Goal: Transaction & Acquisition: Download file/media

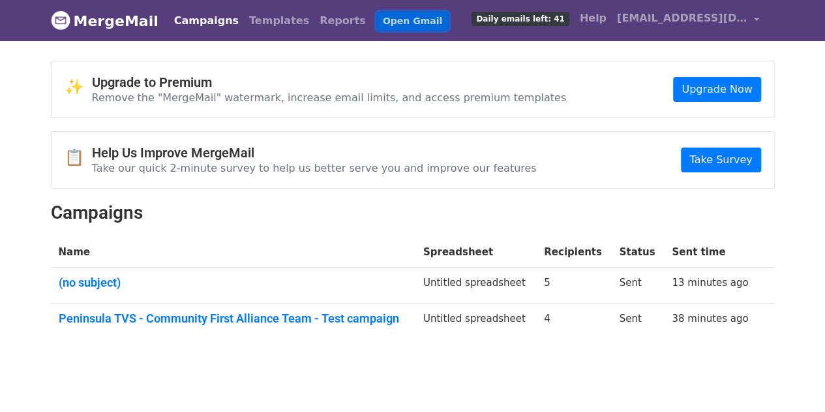
click at [376, 18] on link "Open Gmail" at bounding box center [412, 21] width 72 height 19
click at [739, 16] on span "[EMAIL_ADDRESS][DOMAIN_NAME]" at bounding box center [682, 18] width 131 height 16
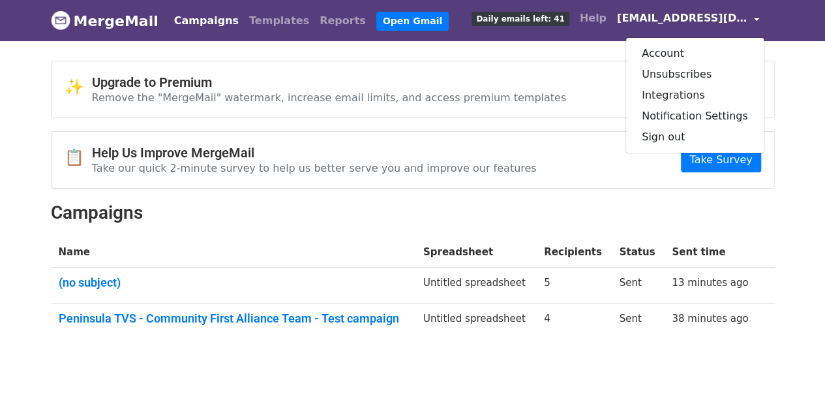
click at [739, 16] on span "[EMAIL_ADDRESS][DOMAIN_NAME]" at bounding box center [682, 18] width 131 height 16
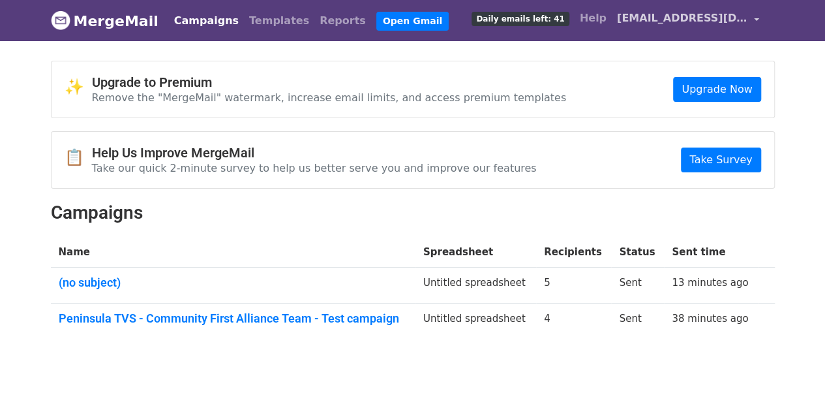
click at [761, 11] on link "[EMAIL_ADDRESS][DOMAIN_NAME]" at bounding box center [688, 20] width 153 height 31
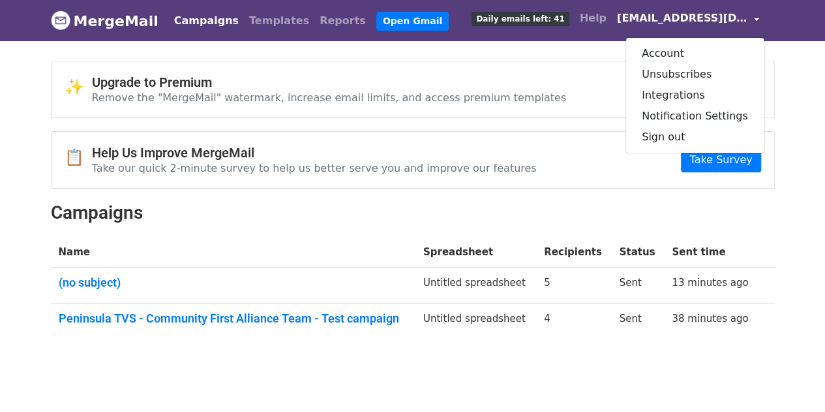
click at [260, 37] on nav "MergeMail Campaigns Templates Reports Open Gmail Daily emails left: 41 Help pen…" at bounding box center [413, 20] width 724 height 41
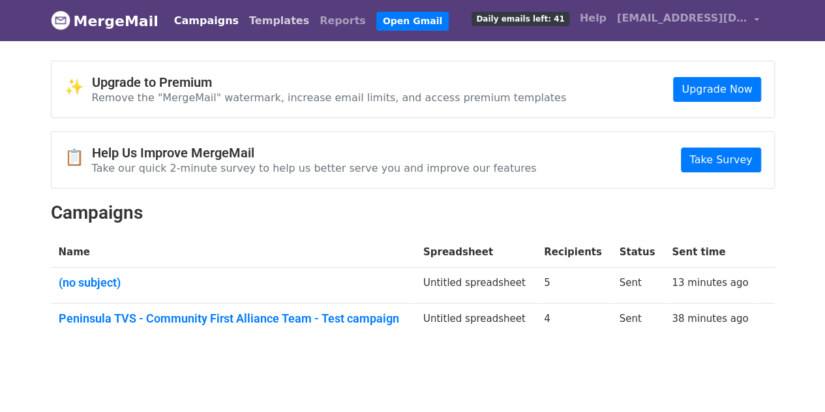
click at [250, 11] on link "Templates" at bounding box center [279, 21] width 70 height 26
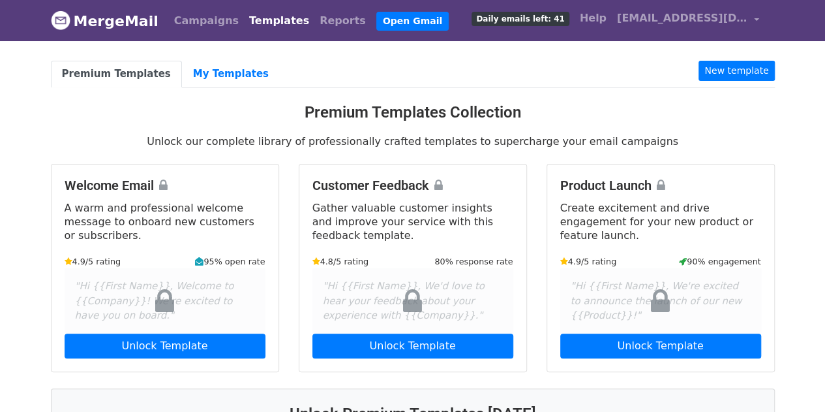
scroll to position [8, 0]
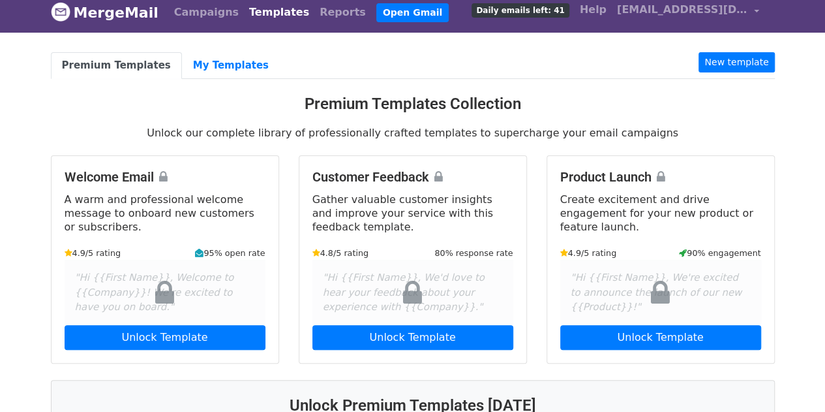
click at [304, 27] on nav "MergeMail Campaigns Templates Reports Open Gmail Daily emails left: 41 Help pen…" at bounding box center [413, 12] width 724 height 41
click at [315, 9] on link "Reports" at bounding box center [343, 12] width 57 height 26
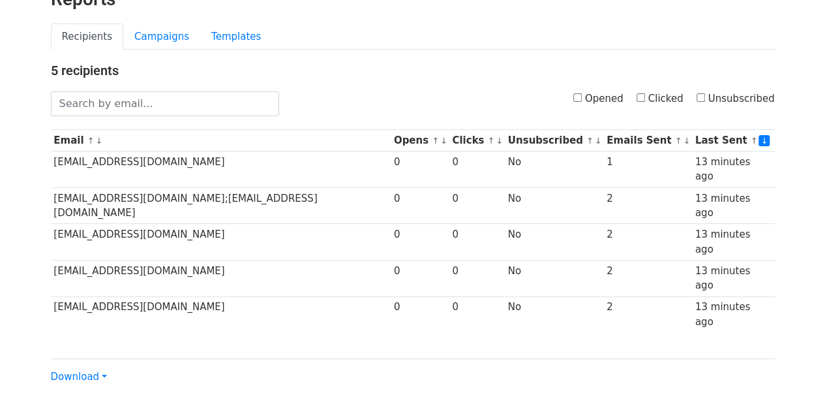
scroll to position [73, 0]
click at [100, 370] on link "Download" at bounding box center [79, 376] width 56 height 12
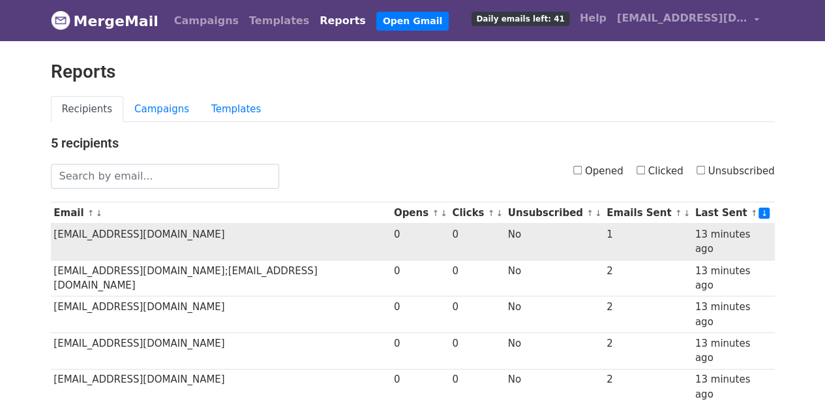
scroll to position [0, 0]
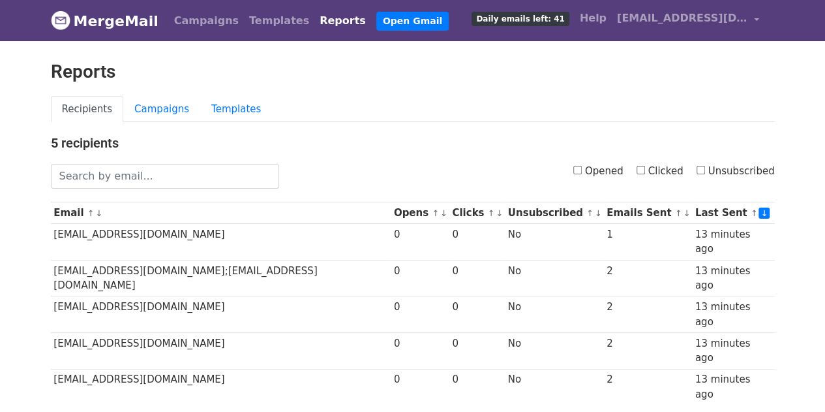
click at [167, 123] on div "Recipients Campaigns Templates" at bounding box center [413, 116] width 744 height 40
click at [161, 107] on link "Campaigns" at bounding box center [161, 109] width 77 height 27
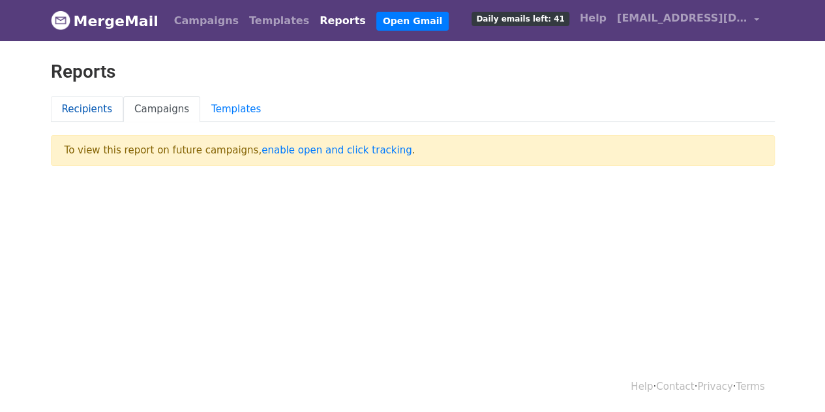
click at [102, 105] on link "Recipients" at bounding box center [87, 109] width 73 height 27
